Goal: Task Accomplishment & Management: Complete application form

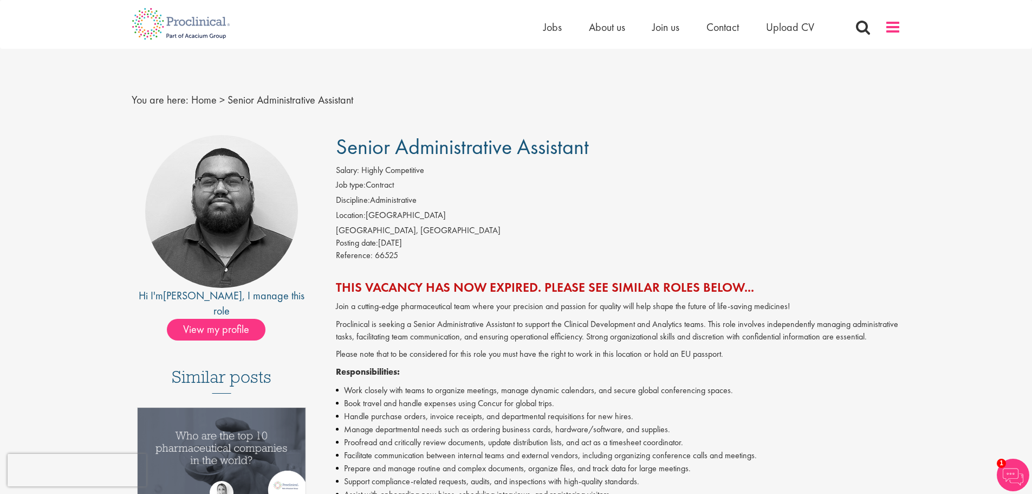
click at [884, 33] on div "Home Jobs About us Join us Contact Upload CV" at bounding box center [722, 30] width 358 height 22
click at [886, 33] on span at bounding box center [893, 27] width 16 height 16
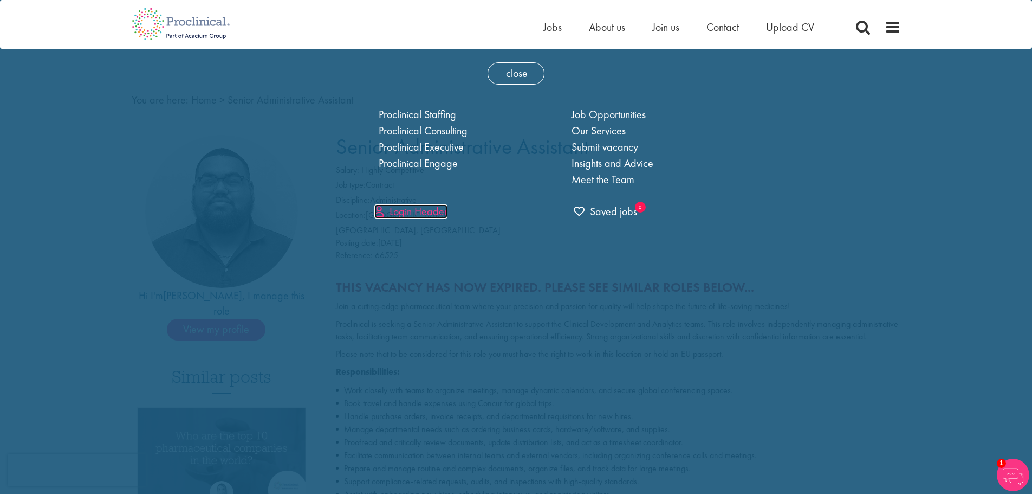
click at [411, 210] on link "Login Header" at bounding box center [410, 211] width 73 height 14
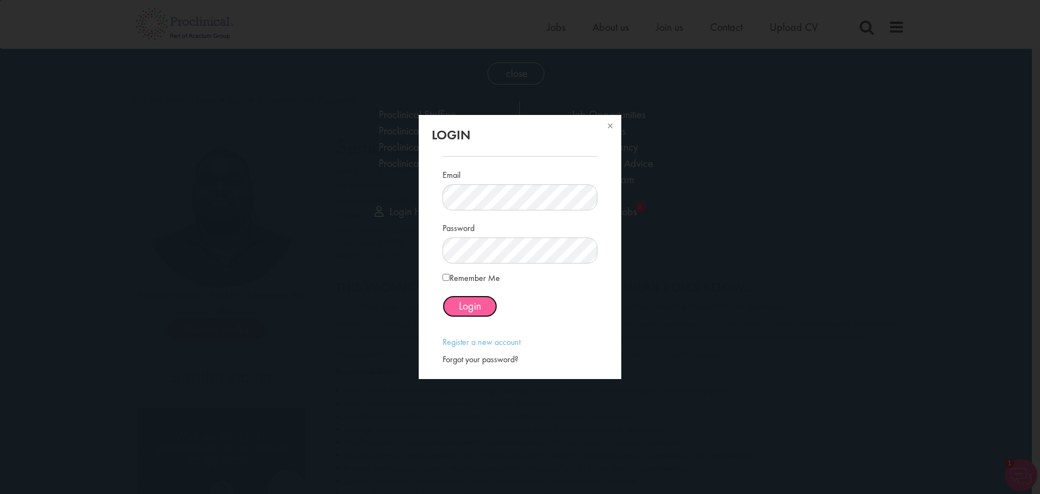
click at [472, 306] on span "Login" at bounding box center [470, 306] width 22 height 14
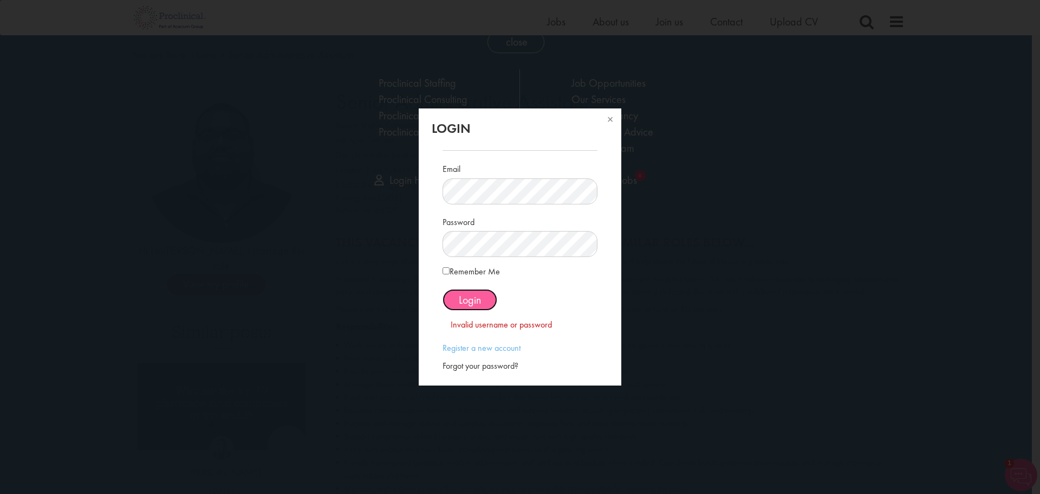
scroll to position [33, 0]
click at [311, 234] on div "Login Email Password Remember Me" at bounding box center [520, 247] width 1040 height 494
click at [481, 294] on span "Login" at bounding box center [470, 300] width 22 height 14
click at [467, 296] on span "Login" at bounding box center [470, 300] width 22 height 14
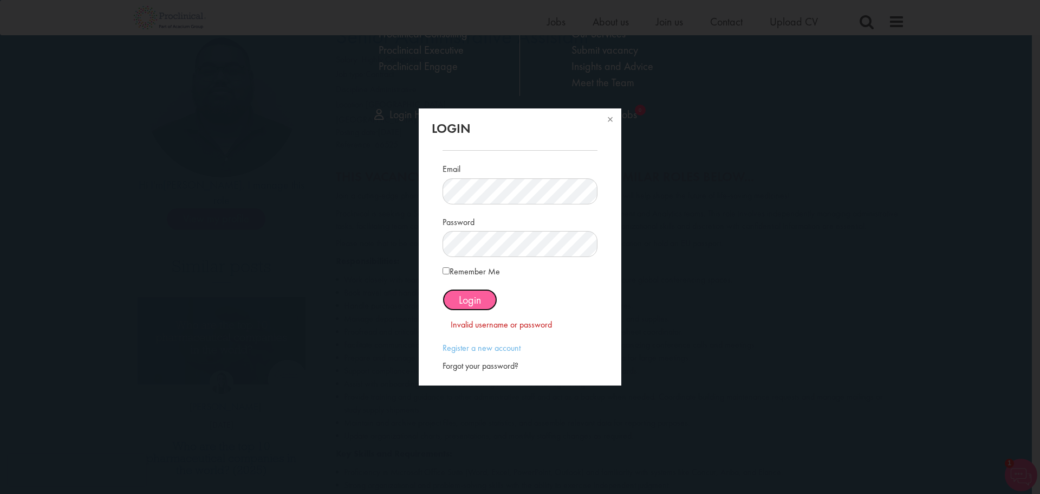
scroll to position [99, 0]
click at [392, 243] on div "Login Email Password Remember Me" at bounding box center [520, 247] width 1040 height 494
click at [479, 307] on button "Login" at bounding box center [470, 300] width 55 height 22
click at [157, 258] on div "Login Email Password Remember Me" at bounding box center [520, 247] width 1040 height 494
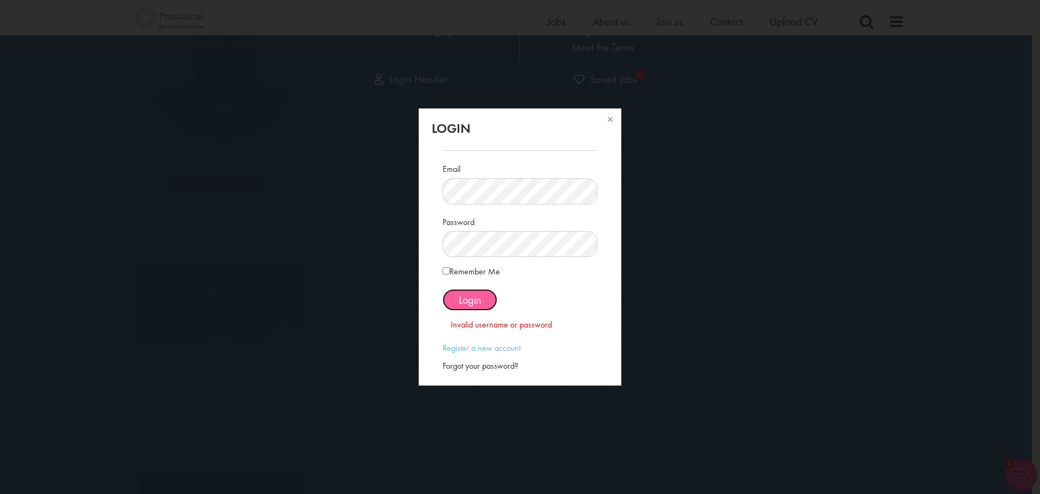
click at [488, 298] on button "Login" at bounding box center [470, 300] width 55 height 22
click at [614, 119] on button at bounding box center [610, 120] width 24 height 24
